Goal: Transaction & Acquisition: Purchase product/service

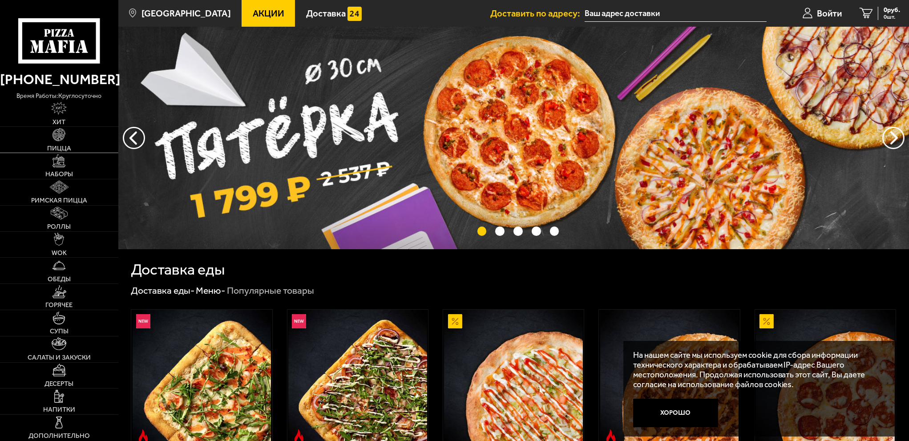
click at [73, 139] on link "Пицца" at bounding box center [59, 140] width 118 height 26
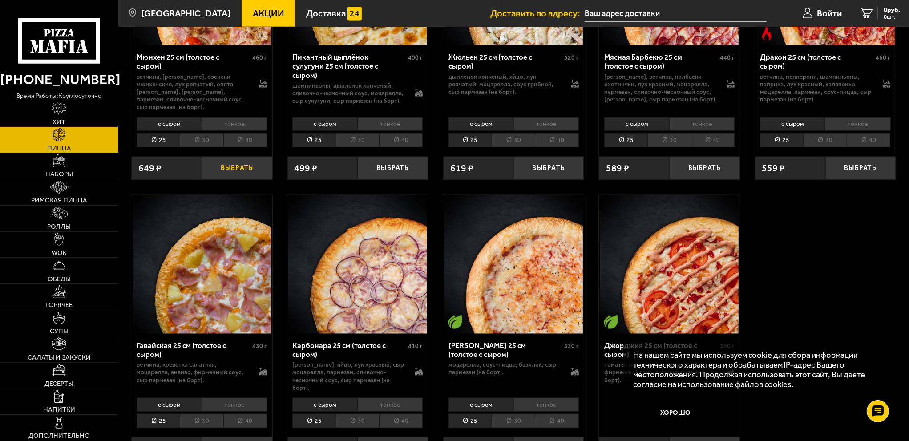
scroll to position [1201, 0]
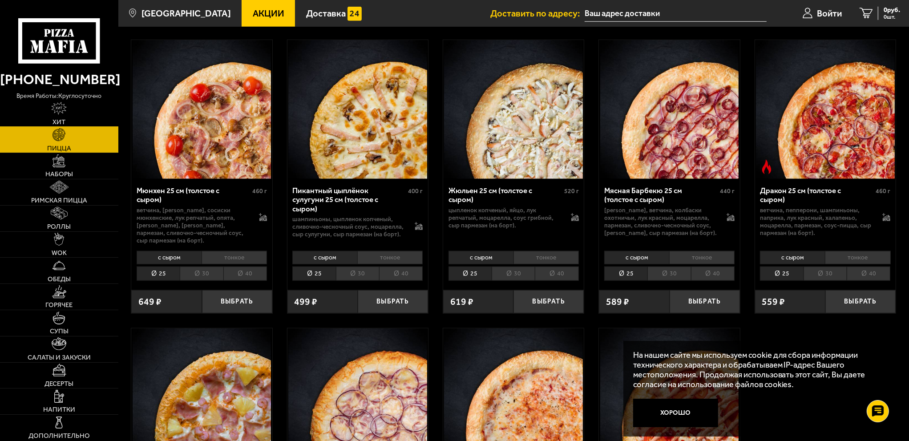
click at [70, 115] on link "Хит" at bounding box center [59, 114] width 118 height 26
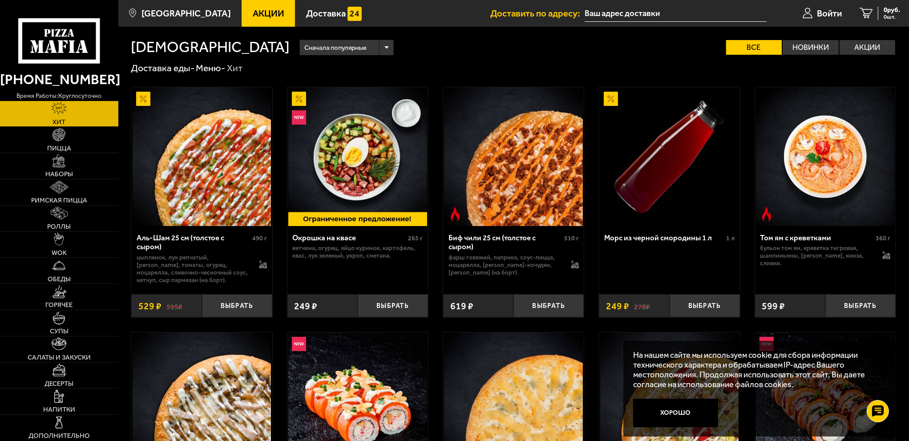
click at [263, 17] on span "Акции" at bounding box center [269, 13] width 32 height 9
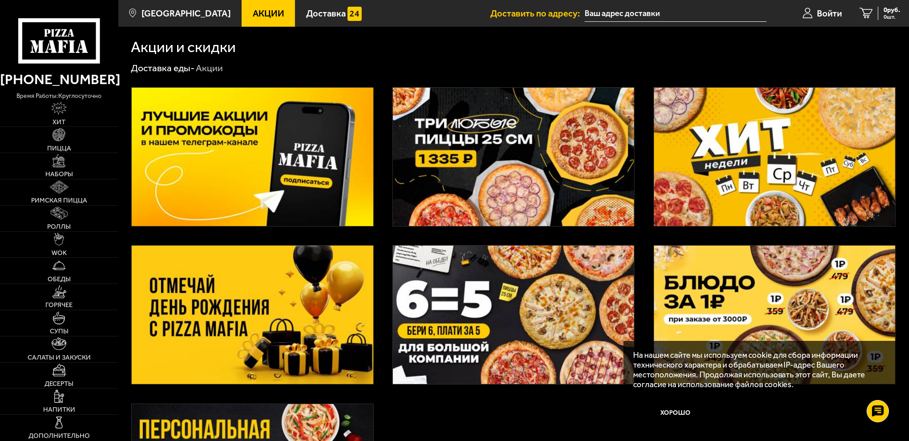
scroll to position [89, 0]
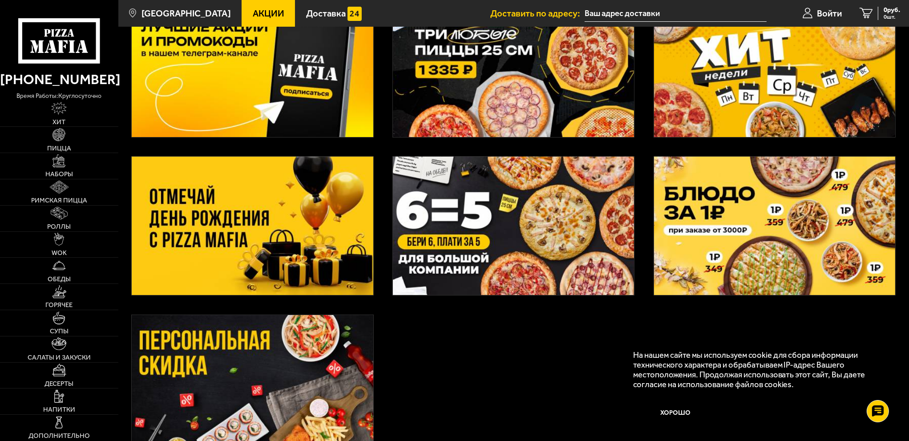
click at [240, 210] on img at bounding box center [252, 226] width 241 height 138
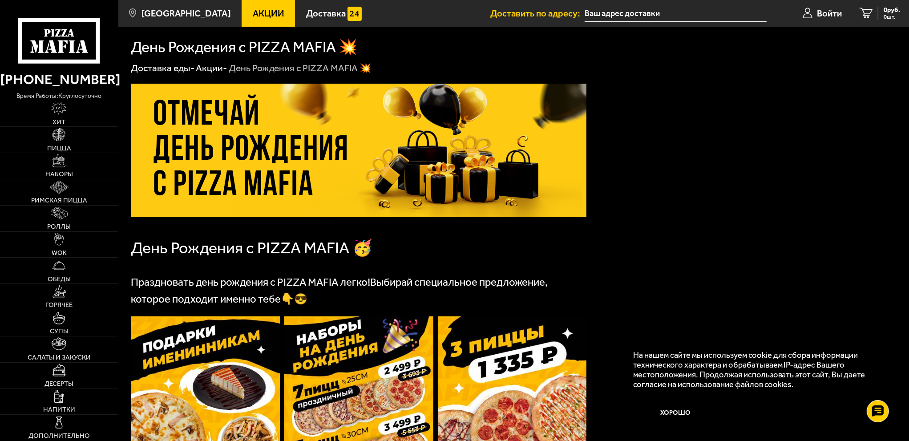
click at [275, 250] on span "День Рождения с PIZZA MAFIA 🥳" at bounding box center [252, 247] width 242 height 19
click at [255, 279] on span "Праздновать день рождения с PIZZA MAFIA легко!" at bounding box center [250, 282] width 239 height 12
click at [201, 331] on img at bounding box center [205, 414] width 149 height 197
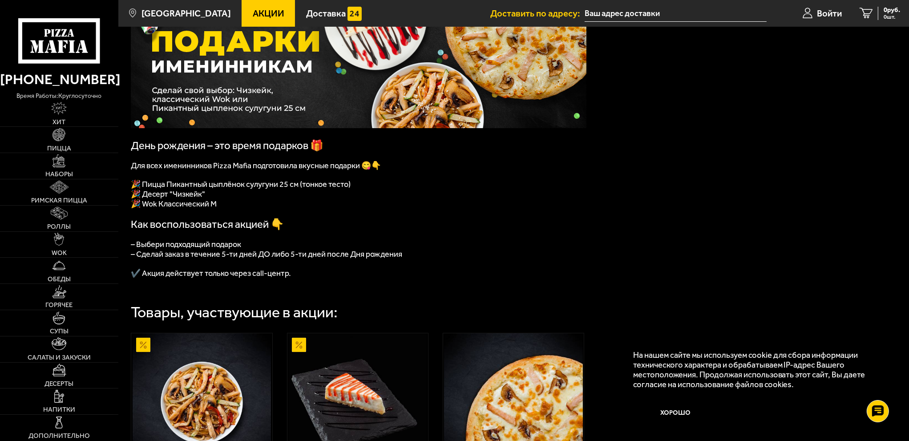
scroll to position [44, 0]
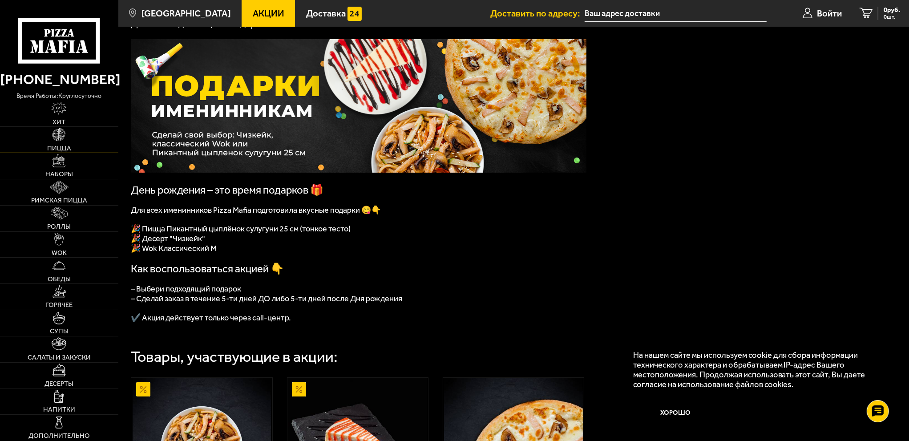
click at [68, 141] on link "Пицца" at bounding box center [59, 140] width 118 height 26
